Goal: Navigation & Orientation: Find specific page/section

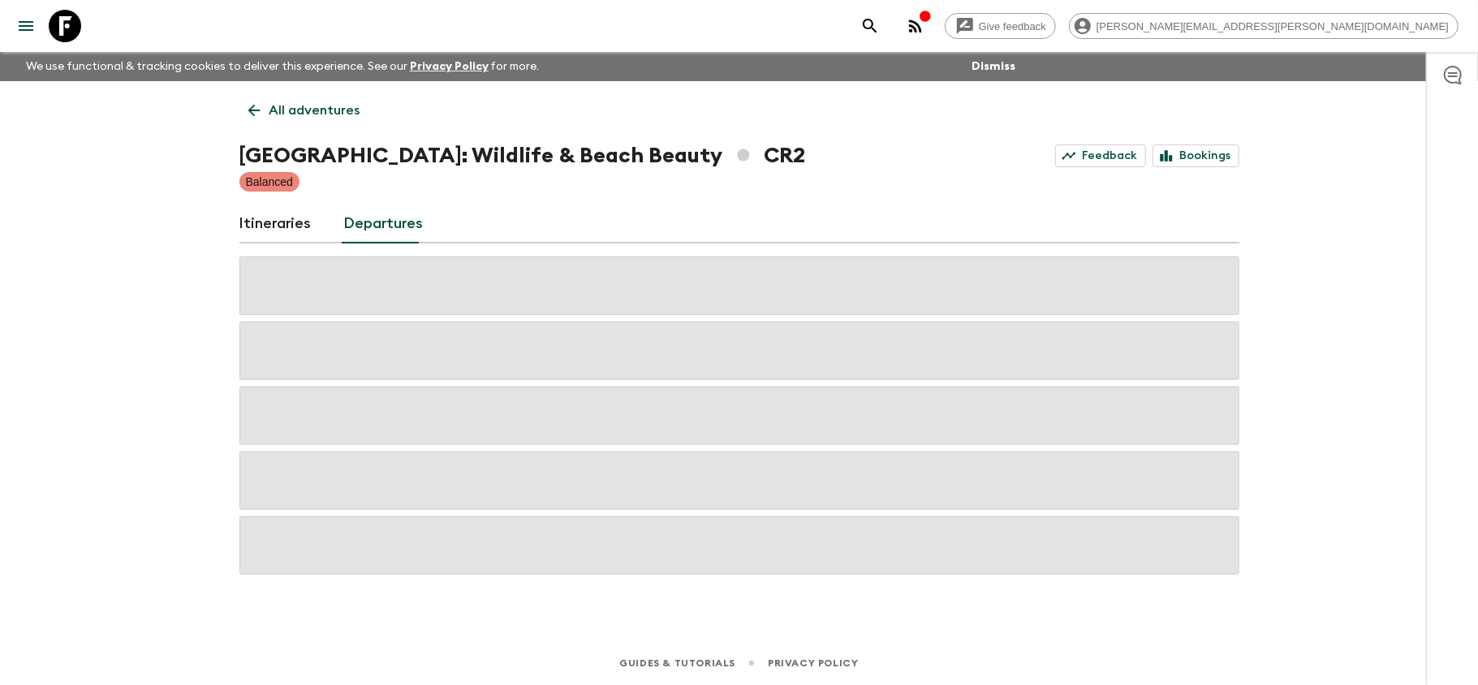
click at [86, 23] on div "Give feedback [PERSON_NAME][EMAIL_ADDRESS][PERSON_NAME][DOMAIN_NAME]" at bounding box center [739, 26] width 1478 height 52
click at [62, 20] on icon at bounding box center [65, 26] width 32 height 32
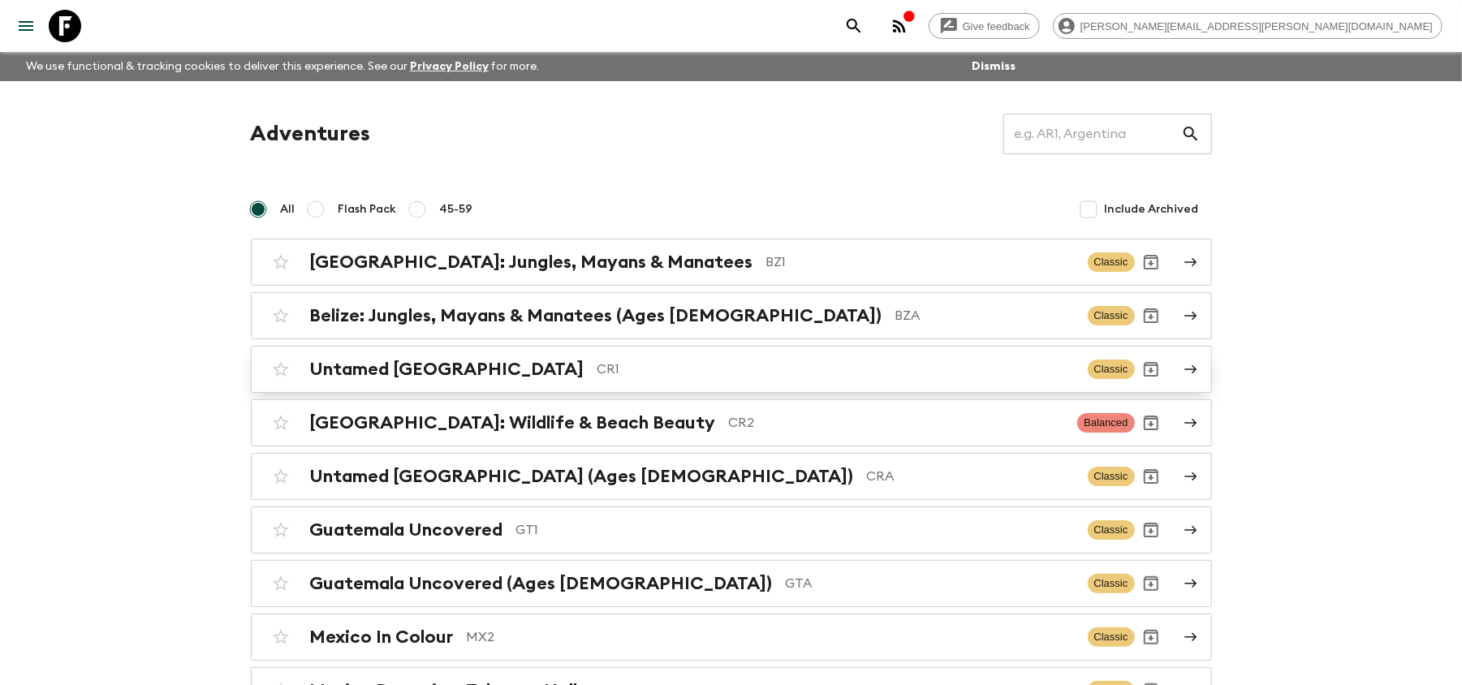
click at [605, 380] on div "Untamed [GEOGRAPHIC_DATA] CR1" at bounding box center [692, 369] width 765 height 21
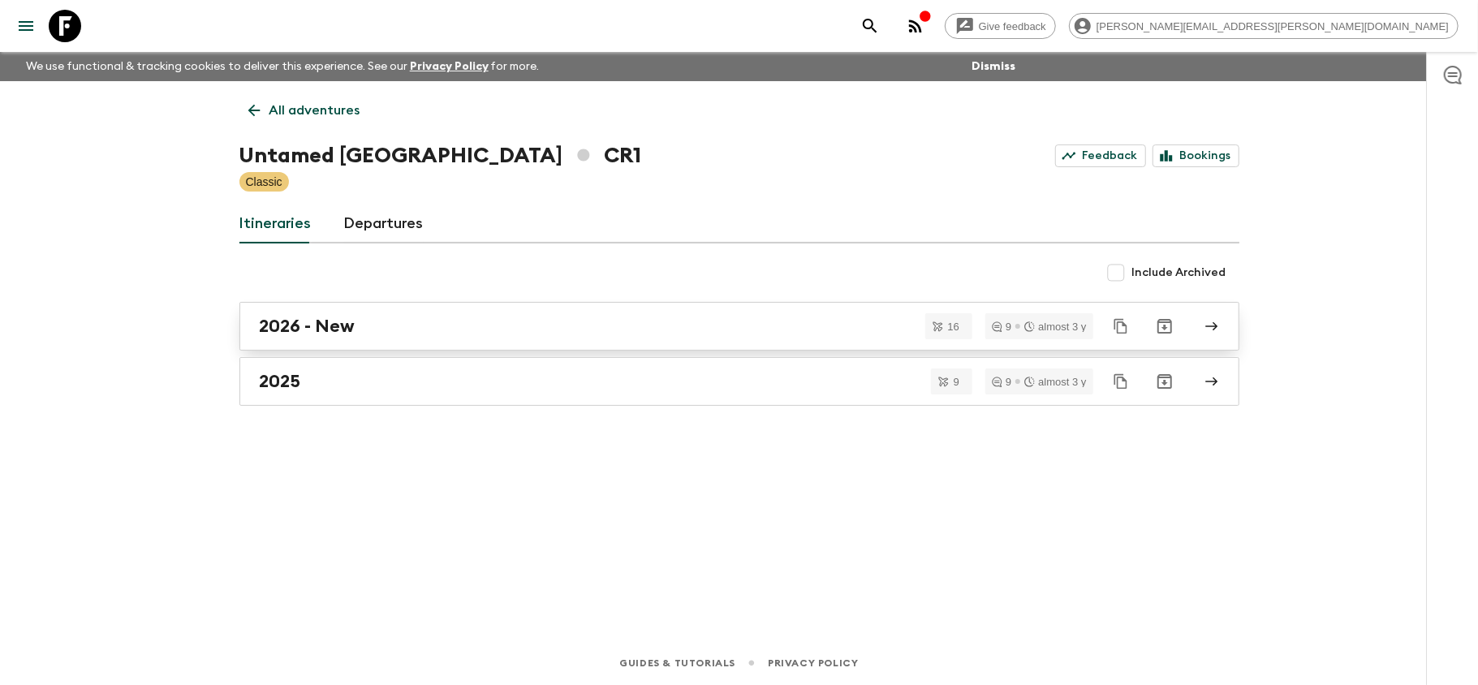
click at [595, 335] on div "2026 - New" at bounding box center [724, 326] width 929 height 21
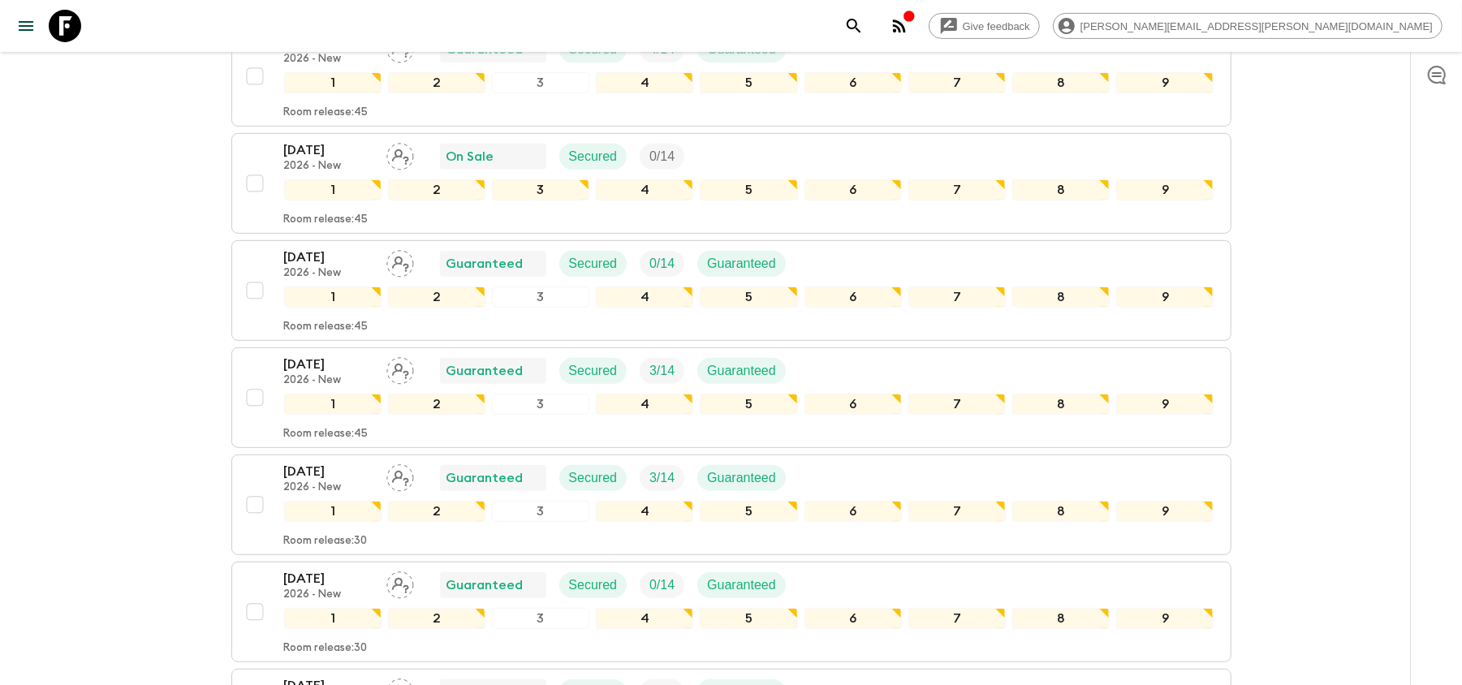
scroll to position [325, 0]
